Goal: Transaction & Acquisition: Purchase product/service

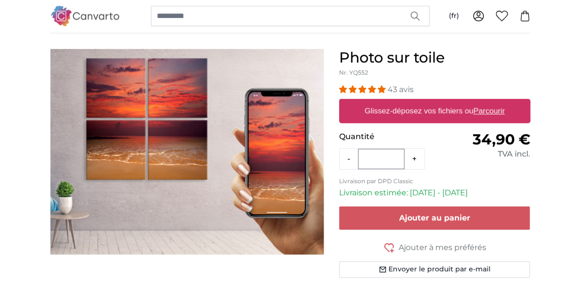
scroll to position [69, 0]
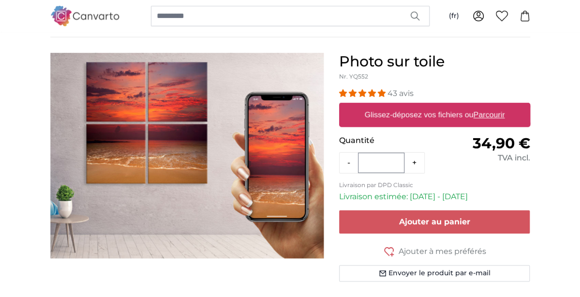
click at [487, 116] on u "Parcourir" at bounding box center [488, 114] width 31 height 8
click at [487, 105] on input "Glissez-déposez vos fichiers ou Parcourir" at bounding box center [434, 104] width 191 height 3
type input "**********"
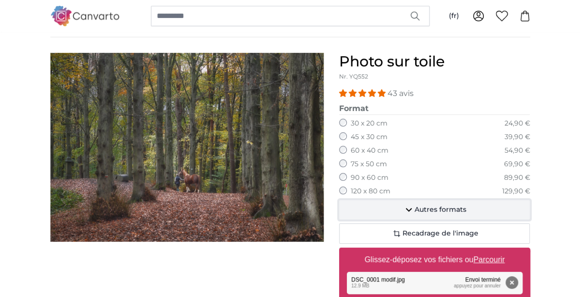
click at [433, 207] on span "Autres formats" at bounding box center [441, 210] width 52 height 10
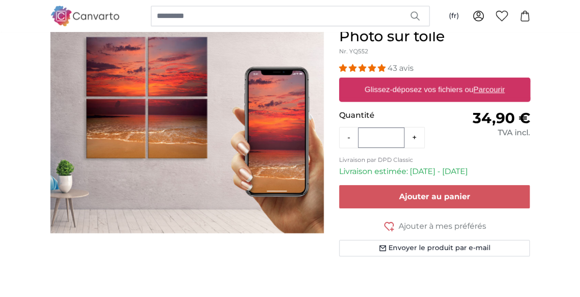
scroll to position [86, 0]
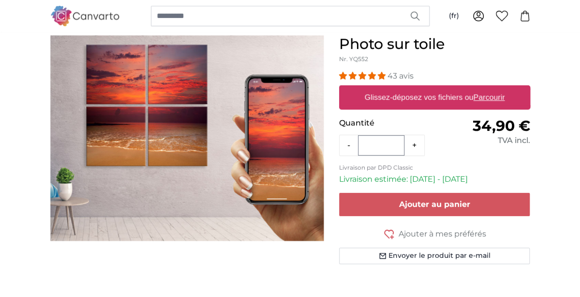
click at [493, 96] on u "Parcourir" at bounding box center [488, 97] width 31 height 8
click at [493, 88] on input "Glissez-déposez vos fichiers ou Parcourir" at bounding box center [434, 86] width 191 height 3
click at [422, 98] on label "Glissez-déposez vos fichiers ou Parcourir" at bounding box center [434, 97] width 148 height 19
click at [422, 88] on input "Glissez-déposez vos fichiers ou Parcourir" at bounding box center [434, 86] width 191 height 3
type input "**********"
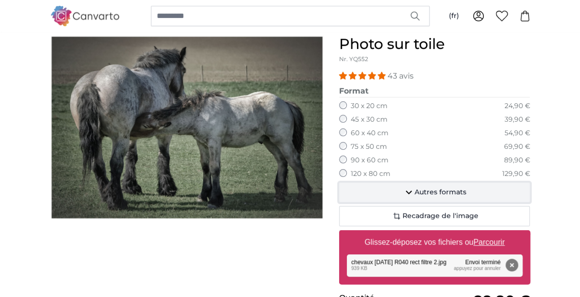
click at [436, 193] on span "Autres formats" at bounding box center [441, 192] width 52 height 10
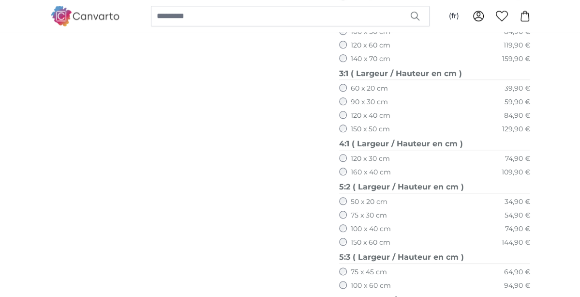
scroll to position [486, 0]
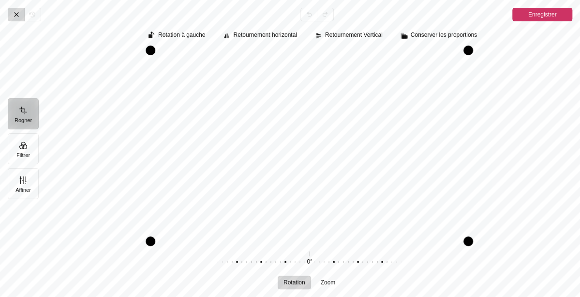
click at [18, 16] on icon "Pintura" at bounding box center [17, 15] width 8 height 8
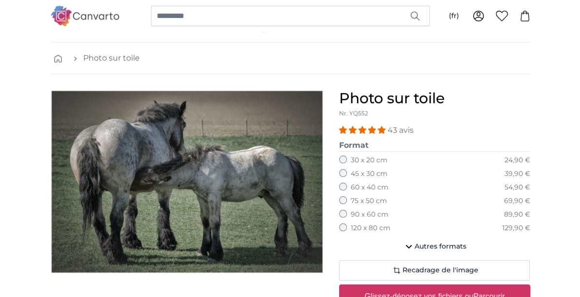
scroll to position [36, 0]
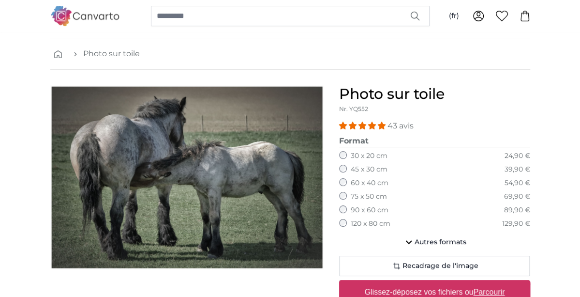
click at [201, 155] on img "1 of 1" at bounding box center [186, 177] width 273 height 184
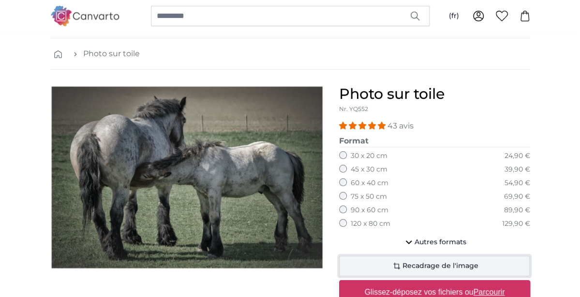
click at [441, 262] on span "Recadrage de l'image" at bounding box center [440, 266] width 76 height 10
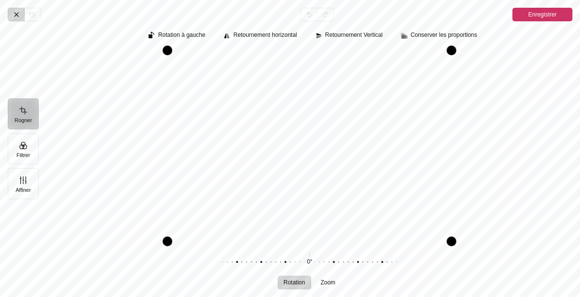
click at [15, 15] on icon "Pintura" at bounding box center [17, 15] width 4 height 4
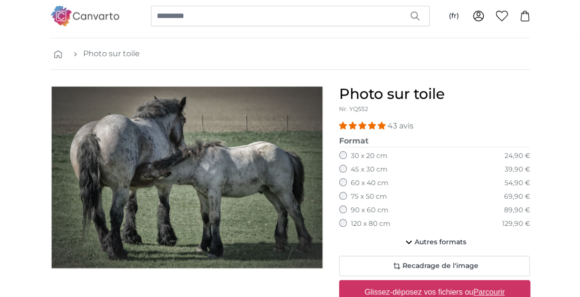
click at [453, 288] on label "Glissez-déposez vos fichiers ou Parcourir" at bounding box center [434, 291] width 148 height 19
click at [453, 282] on input "Glissez-déposez vos fichiers ou Parcourir" at bounding box center [434, 281] width 191 height 3
